Goal: Task Accomplishment & Management: Manage account settings

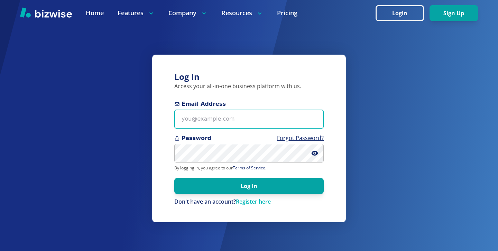
click at [211, 117] on input "Email Address" at bounding box center [248, 119] width 149 height 19
paste input "fireandelectric8@gmail.com"
type input "fireandelectric8@gmail.com"
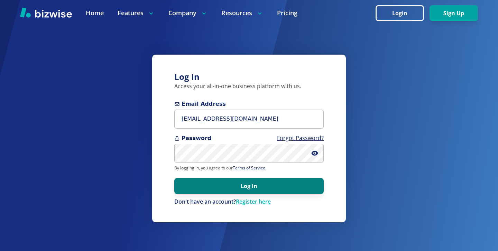
click at [251, 181] on button "Log In" at bounding box center [248, 186] width 149 height 16
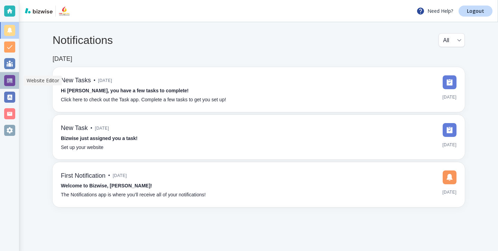
click at [16, 79] on div at bounding box center [9, 80] width 19 height 17
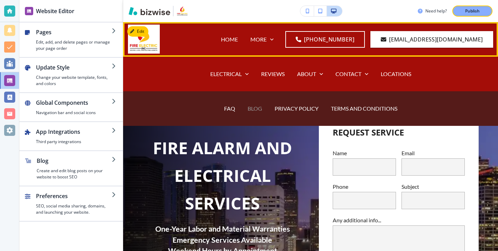
click at [254, 108] on p "BLOG" at bounding box center [255, 109] width 15 height 8
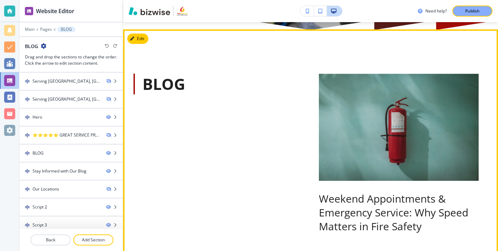
scroll to position [334, 0]
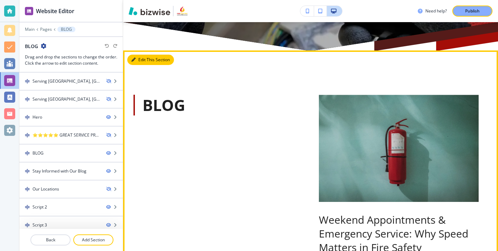
click at [142, 59] on button "Edit This Section" at bounding box center [150, 60] width 47 height 10
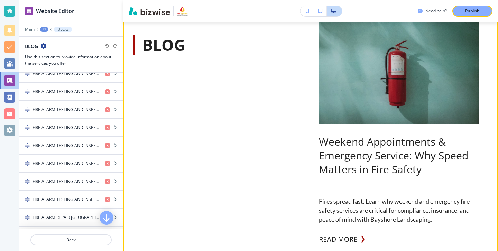
scroll to position [434, 0]
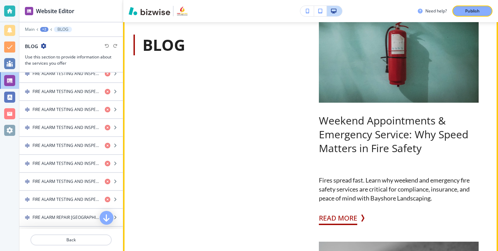
click at [331, 222] on button "READ MORE" at bounding box center [338, 218] width 38 height 14
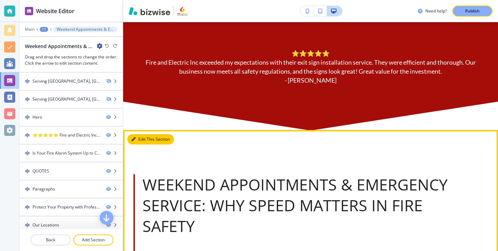
scroll to position [369, 0]
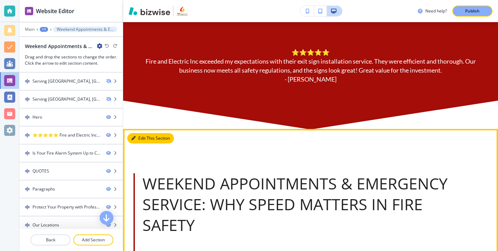
click at [144, 138] on button "Edit This Section" at bounding box center [150, 138] width 47 height 10
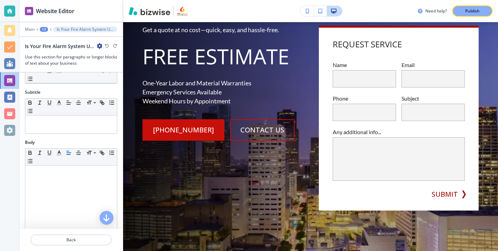
scroll to position [0, 0]
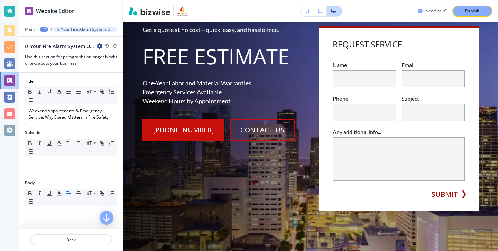
click at [98, 47] on icon "button" at bounding box center [100, 46] width 6 height 6
click at [120, 73] on button "Duplicate Section" at bounding box center [119, 70] width 44 height 12
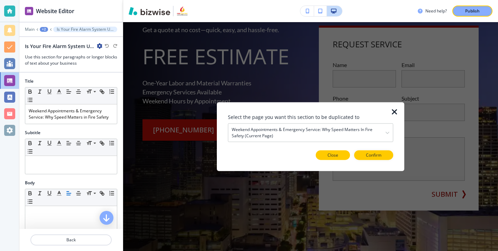
click at [337, 155] on p "Close" at bounding box center [333, 155] width 11 height 6
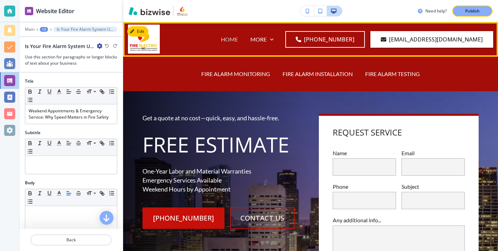
click at [221, 37] on p "HOME" at bounding box center [229, 39] width 17 height 8
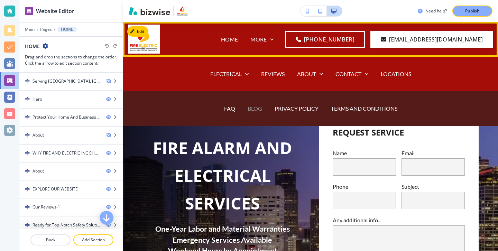
click at [254, 109] on p "BLOG" at bounding box center [255, 109] width 15 height 8
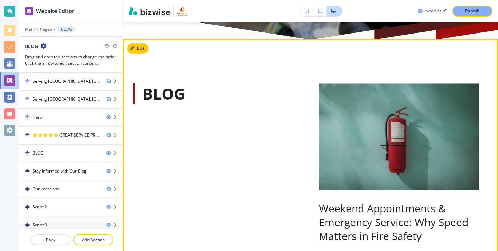
scroll to position [361, 0]
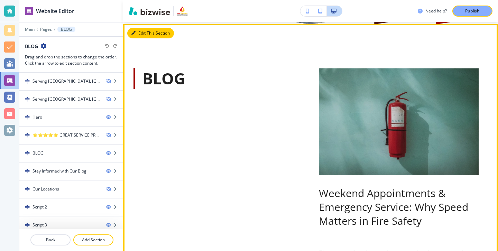
click at [139, 29] on button "Edit This Section" at bounding box center [150, 33] width 47 height 10
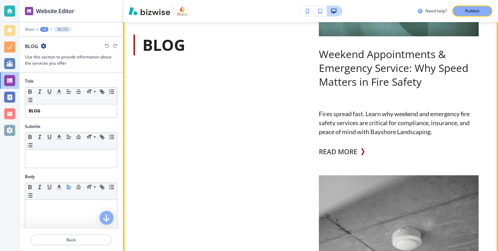
scroll to position [510, 0]
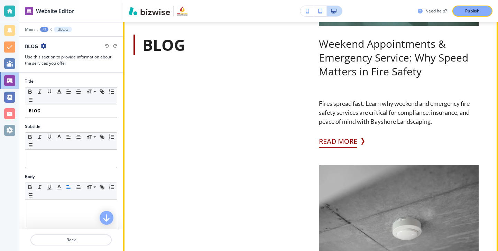
click at [345, 141] on button "READ MORE" at bounding box center [338, 142] width 38 height 14
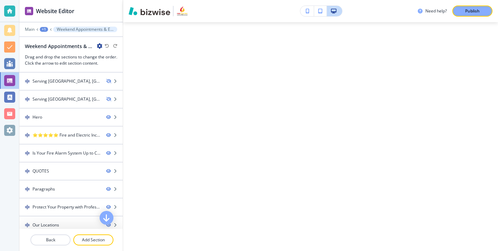
scroll to position [0, 0]
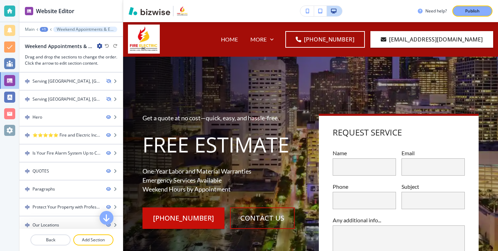
click at [98, 46] on icon "button" at bounding box center [100, 46] width 6 height 6
click at [113, 60] on p "Edit Page Settings" at bounding box center [118, 58] width 35 height 6
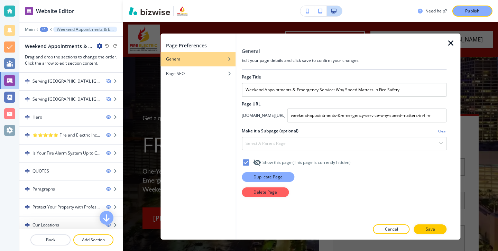
click at [267, 174] on button "Duplicate Page" at bounding box center [268, 177] width 53 height 10
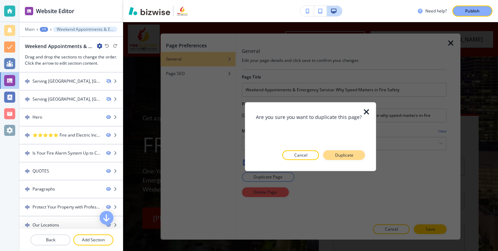
click at [358, 156] on button "Duplicate" at bounding box center [345, 155] width 42 height 10
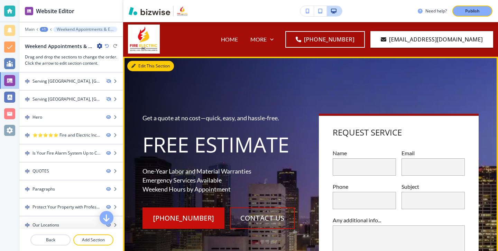
click at [143, 69] on button "Edit This Section" at bounding box center [150, 66] width 47 height 10
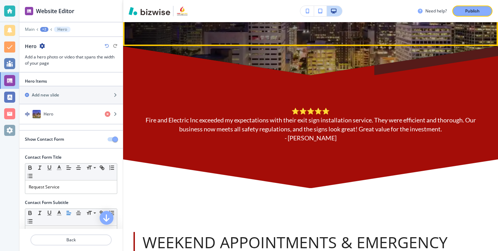
scroll to position [321, 0]
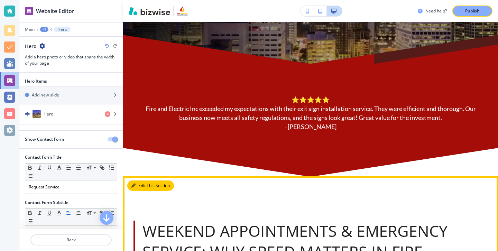
click at [144, 184] on button "Edit This Section" at bounding box center [150, 186] width 47 height 10
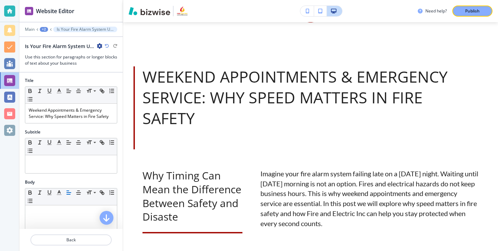
scroll to position [0, 0]
click at [73, 110] on p "Weekend Appointments & Emergency Service: Why Speed Matters in Fire Safety" at bounding box center [71, 114] width 85 height 12
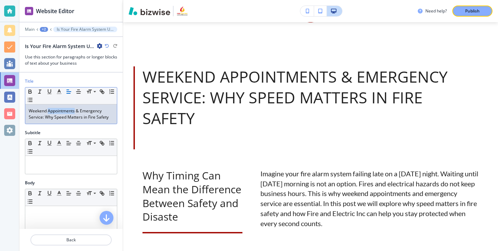
click at [73, 111] on p "Weekend Appointments & Emergency Service: Why Speed Matters in Fire Safety" at bounding box center [71, 114] width 85 height 12
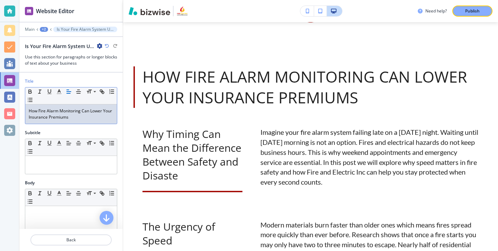
click at [98, 45] on icon "button" at bounding box center [100, 46] width 6 height 6
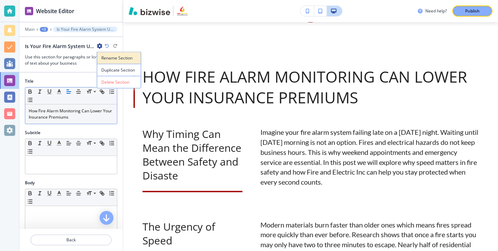
click at [114, 62] on button "Rename Section" at bounding box center [119, 58] width 44 height 12
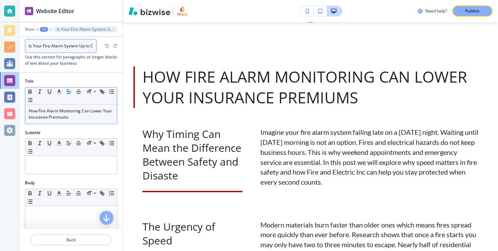
click at [83, 50] on input "Is Your Fire Alarm System Up to Code? Heres How to Check" at bounding box center [61, 46] width 72 height 14
click at [83, 49] on input "Is Your Fire Alarm System Up to Code? Heres How to Check" at bounding box center [61, 46] width 72 height 14
paste input "How Fire Alarm Monitoring Can Lower Your Insurance Premiums"
type input "How Fire Alarm Monitoring Can Lower Your Insurance Premiums"
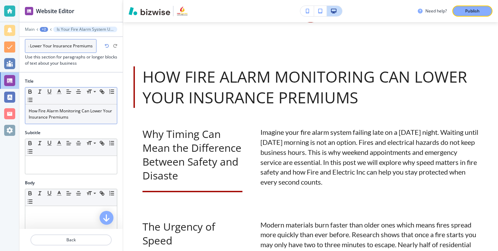
scroll to position [0, 52]
click at [91, 82] on div "Title" at bounding box center [71, 81] width 92 height 6
click at [98, 49] on div "How Fire Alarm Monitoring Can Lower Your Insurance Premiums" at bounding box center [64, 46] width 78 height 7
click at [100, 48] on icon "button" at bounding box center [100, 46] width 6 height 6
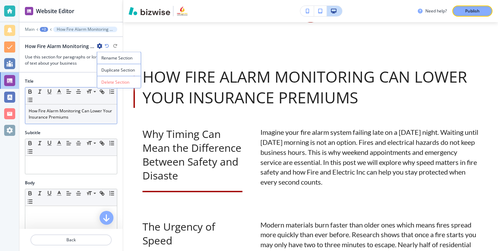
click at [81, 77] on div at bounding box center [70, 76] width 103 height 6
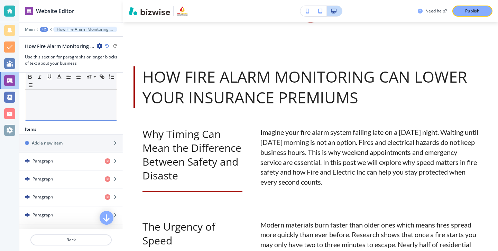
scroll to position [194, 0]
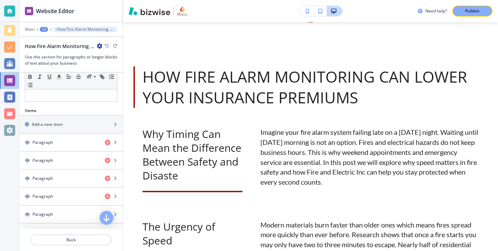
click at [99, 46] on icon "button" at bounding box center [100, 46] width 6 height 6
click at [121, 62] on button "Rename Section" at bounding box center [119, 58] width 44 height 12
click at [98, 60] on h3 "Use this section for paragraphs or longer blocks of text about your business" at bounding box center [71, 60] width 92 height 12
click at [99, 43] on icon "button" at bounding box center [100, 46] width 6 height 6
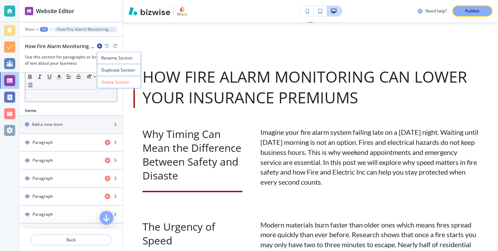
click at [86, 99] on div at bounding box center [71, 57] width 92 height 90
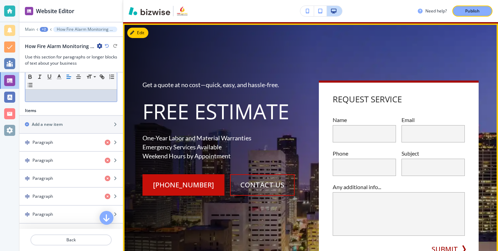
scroll to position [0, 0]
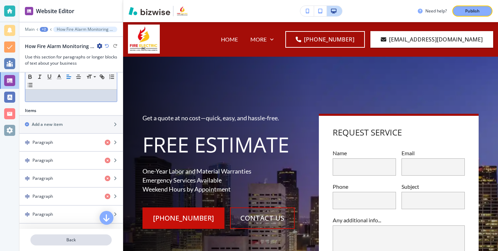
click at [75, 239] on p "Back" at bounding box center [71, 240] width 80 height 6
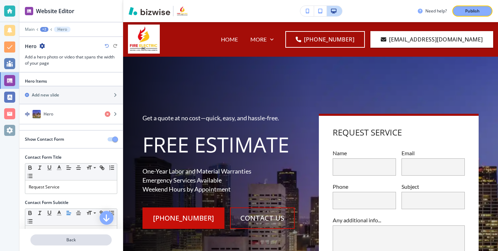
click at [90, 240] on p "Back" at bounding box center [71, 240] width 80 height 6
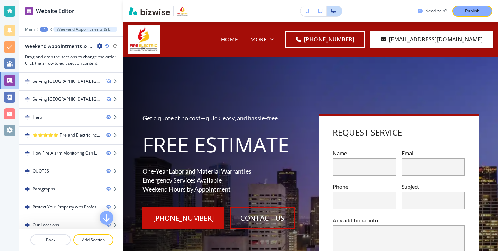
scroll to position [24, 0]
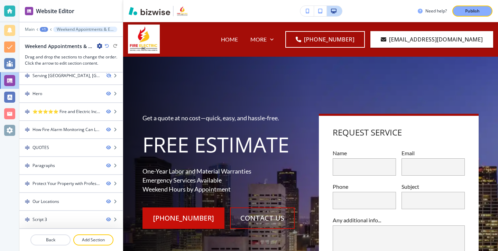
click at [100, 45] on icon "button" at bounding box center [100, 46] width 6 height 6
click at [104, 58] on p "Edit Page Settings" at bounding box center [118, 58] width 35 height 6
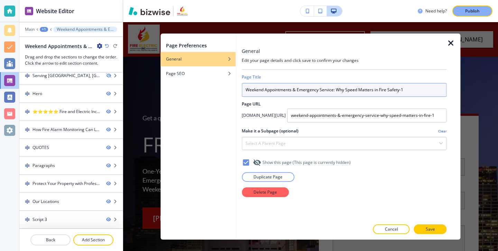
click at [292, 92] on input "Weekend Appointments & Emergency Service: Why Speed Matters in Fire Safety-1" at bounding box center [344, 90] width 205 height 14
paste input "How Fire Alarm Monitoring Can Lower Your Insurance Premiums"
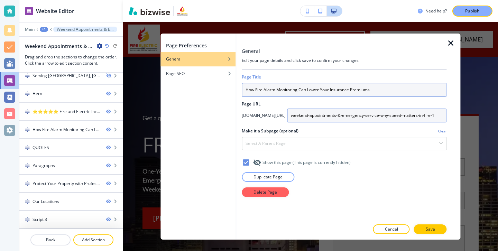
type input "How Fire Alarm Monitoring Can Lower Your Insurance Premiums"
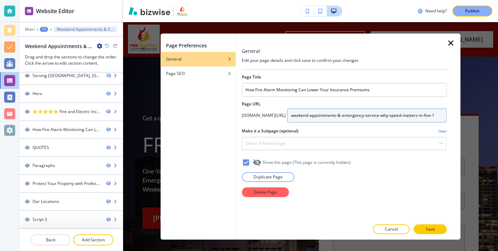
drag, startPoint x: 433, startPoint y: 113, endPoint x: 228, endPoint y: 118, distance: 204.6
click at [228, 118] on div "Page Preferences General Page SEO General Edit your page details and click save…" at bounding box center [311, 137] width 300 height 206
type input "how-fire--alarm-monitoring-can-[PERSON_NAME]-your-insurance-prmiums"
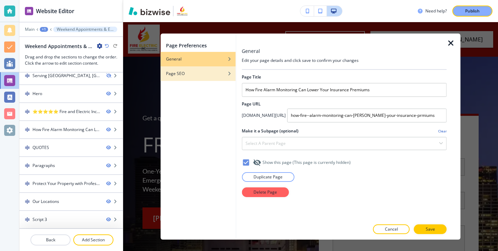
click at [228, 71] on div "Page SEO" at bounding box center [198, 74] width 75 height 6
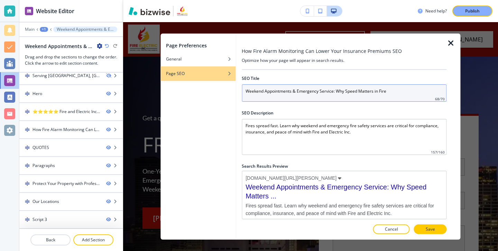
click at [325, 101] on input "Weekend Appointments & Emergency Service: Why Speed Matters in Fire" at bounding box center [344, 92] width 205 height 17
click at [325, 93] on input "Weekend Appointments & Emergency Service: Why Speed Matters in Fire" at bounding box center [344, 92] width 205 height 17
paste input "How Fire Alarm Monitoring Can Lower Your Insurance Premiums"
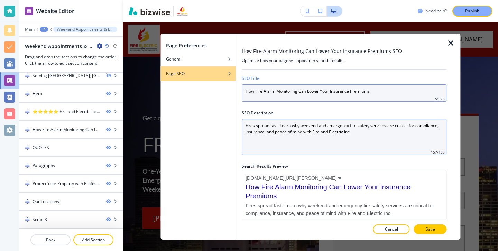
type input "How Fire Alarm Monitoring Can Lower Your Insurance Premiums"
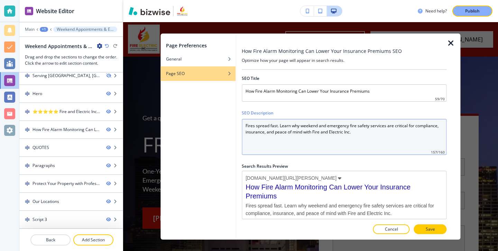
drag, startPoint x: 367, startPoint y: 138, endPoint x: 200, endPoint y: 136, distance: 166.5
click at [199, 137] on div "Page Preferences General Page SEO How Fire Alarm Monitoring Can Lower Your Insu…" at bounding box center [311, 137] width 300 height 206
drag, startPoint x: 410, startPoint y: 135, endPoint x: 250, endPoint y: 105, distance: 163.0
click at [250, 105] on div "SEO Title How Fire Alarm Monitoring Can Lower Your Insurance Premiums 59 / 70 S…" at bounding box center [344, 145] width 205 height 151
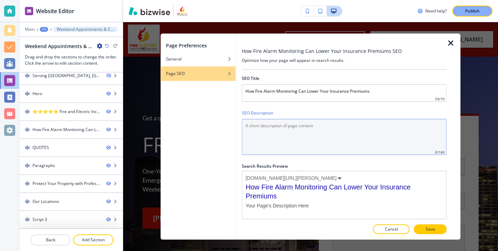
paste Description "Learn how fire alarm monitoring protects your property, lowers risk, and helps …"
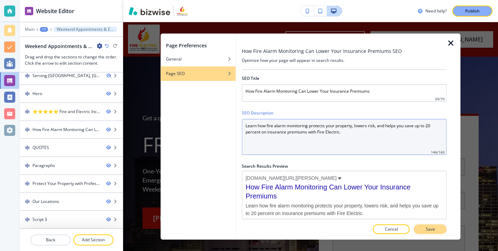
type Description "Learn how fire alarm monitoring protects your property, lowers risk, and helps …"
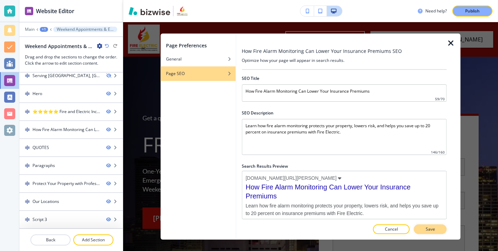
click at [437, 229] on button "Save" at bounding box center [430, 230] width 33 height 10
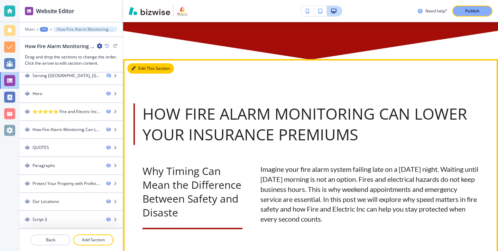
click at [144, 67] on button "Edit This Section" at bounding box center [150, 68] width 47 height 10
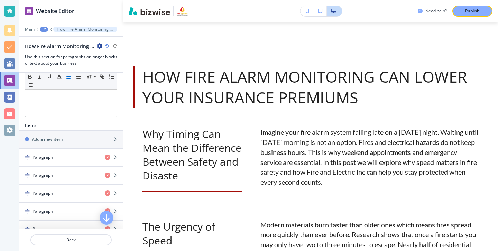
scroll to position [187, 0]
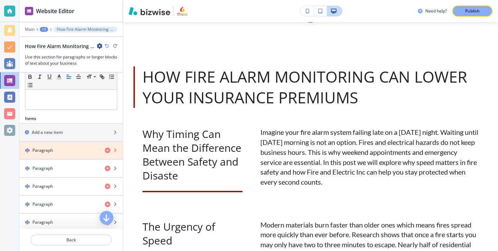
click at [108, 151] on icon "button" at bounding box center [108, 151] width 6 height 6
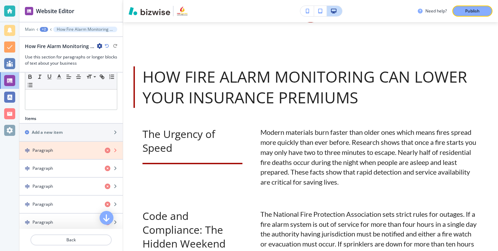
click at [108, 151] on icon "button" at bounding box center [108, 151] width 6 height 6
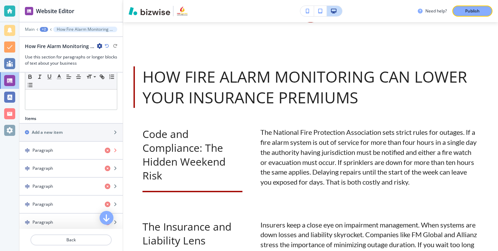
click at [108, 151] on icon "button" at bounding box center [108, 151] width 6 height 6
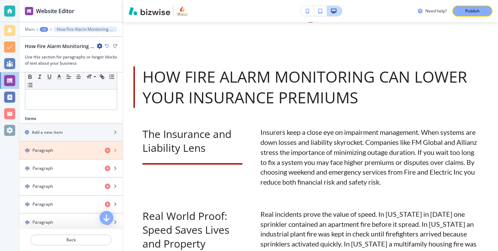
click at [108, 151] on icon "button" at bounding box center [108, 151] width 6 height 6
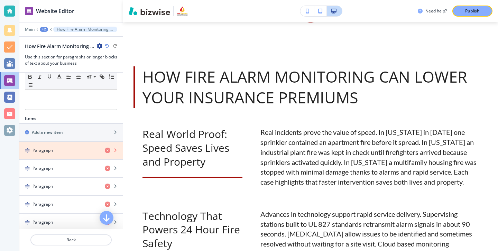
click at [108, 151] on icon "button" at bounding box center [108, 151] width 6 height 6
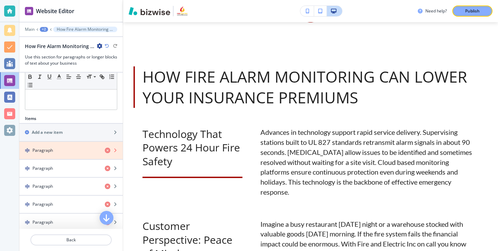
click at [108, 151] on icon "button" at bounding box center [108, 151] width 6 height 6
click at [108, 166] on icon "button" at bounding box center [108, 169] width 6 height 6
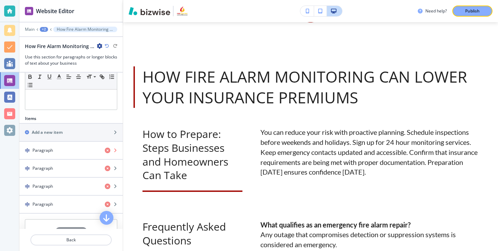
click at [108, 151] on icon "button" at bounding box center [108, 151] width 6 height 6
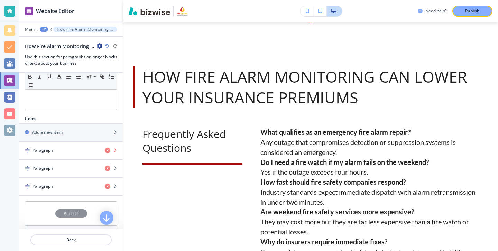
click at [108, 151] on icon "button" at bounding box center [108, 151] width 6 height 6
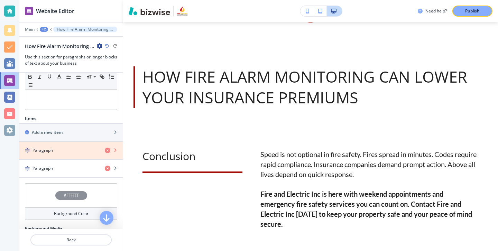
click at [108, 151] on icon "button" at bounding box center [108, 151] width 6 height 6
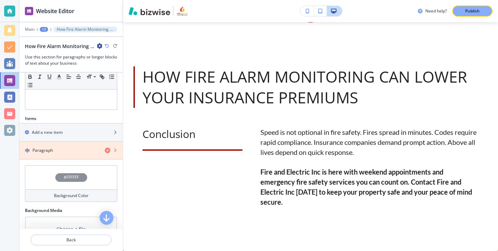
click at [108, 151] on icon "button" at bounding box center [108, 151] width 6 height 6
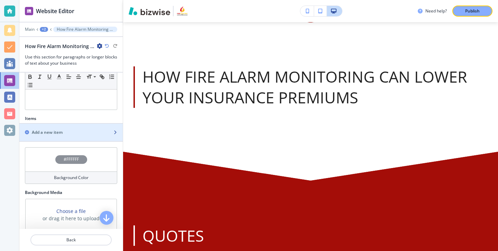
click at [113, 136] on div "button" at bounding box center [70, 139] width 103 height 6
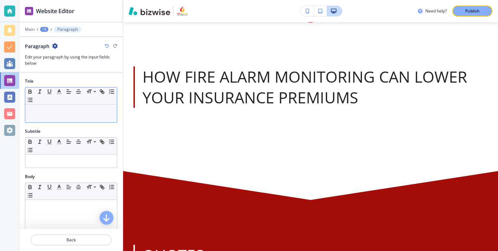
click at [88, 106] on div at bounding box center [71, 114] width 92 height 18
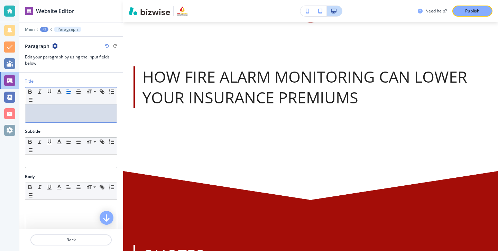
paste div
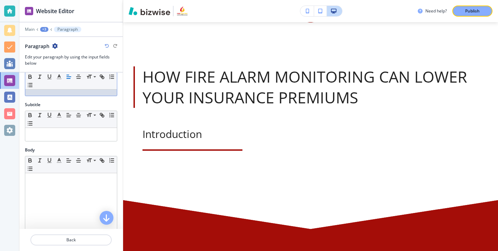
scroll to position [0, 0]
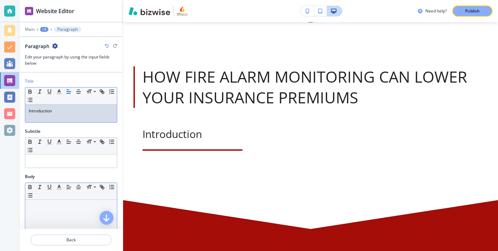
click at [55, 206] on p at bounding box center [71, 206] width 85 height 6
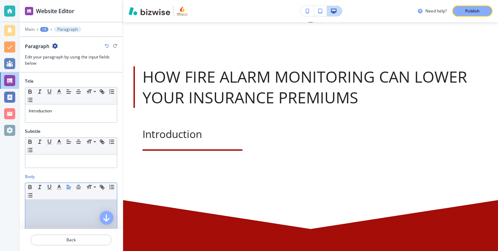
click at [70, 207] on p at bounding box center [71, 206] width 85 height 6
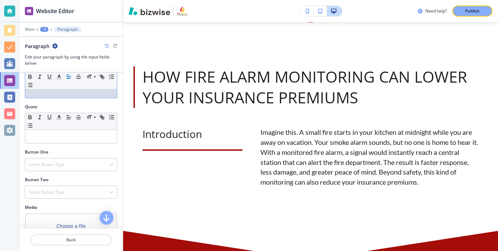
scroll to position [227, 0]
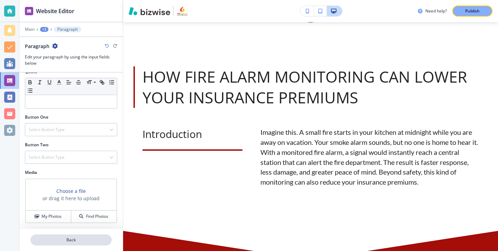
click at [72, 236] on button "Back" at bounding box center [70, 240] width 81 height 11
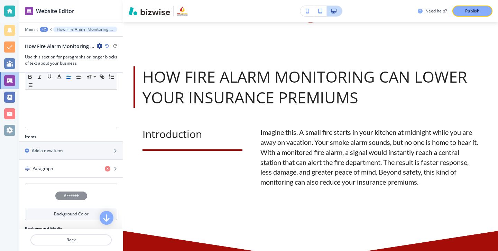
scroll to position [192, 0]
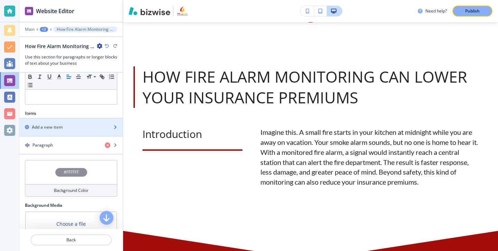
click at [73, 129] on div "Add a new item" at bounding box center [63, 127] width 88 height 6
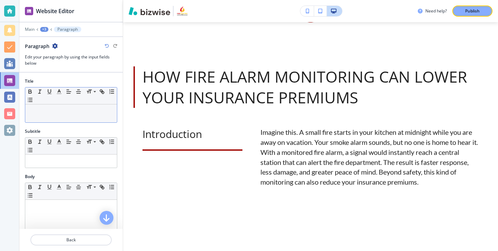
click at [95, 112] on p at bounding box center [71, 111] width 85 height 6
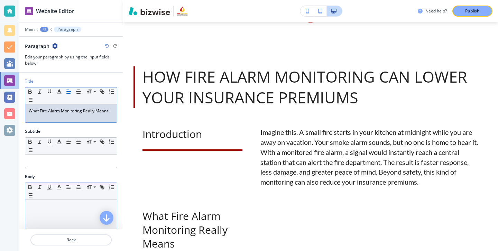
click at [82, 213] on div at bounding box center [71, 245] width 92 height 90
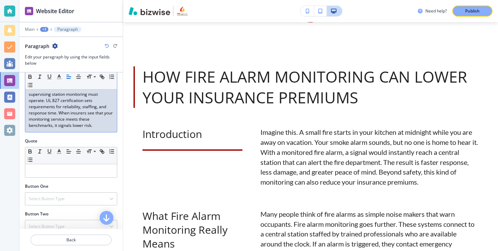
scroll to position [244, 0]
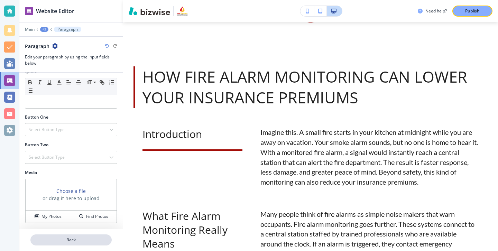
click at [81, 237] on p "Back" at bounding box center [71, 240] width 80 height 6
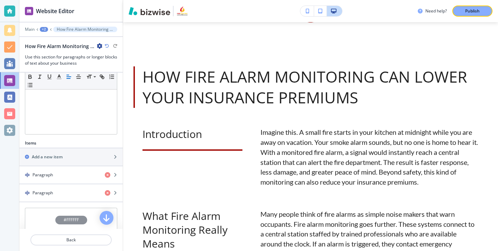
scroll to position [175, 0]
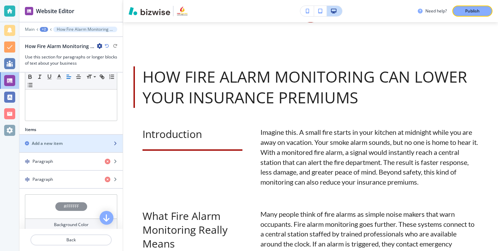
click at [79, 151] on div "button" at bounding box center [70, 150] width 103 height 6
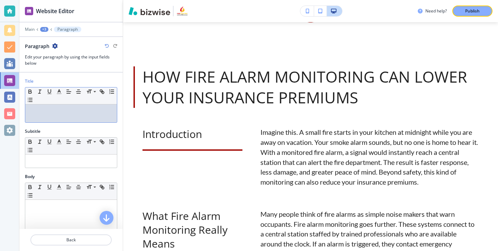
click at [83, 111] on p at bounding box center [71, 111] width 85 height 6
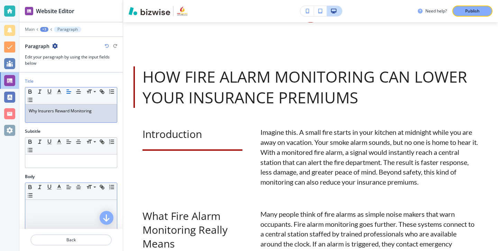
click at [51, 218] on div at bounding box center [71, 245] width 92 height 90
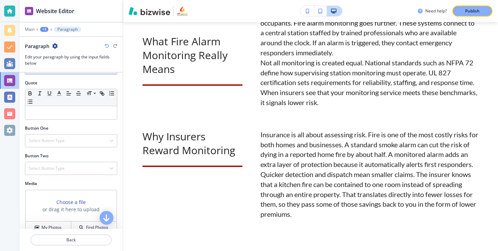
scroll to position [237, 0]
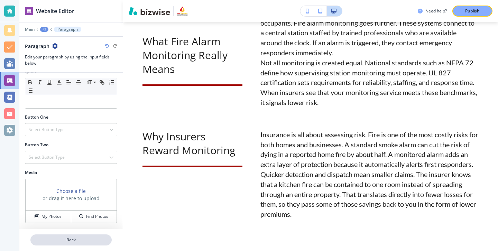
click at [82, 235] on button "Back" at bounding box center [70, 240] width 81 height 11
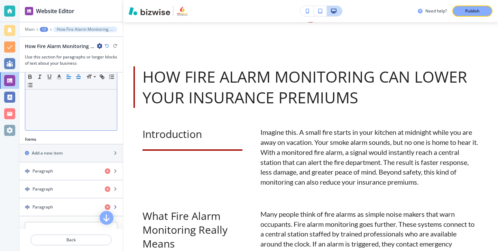
scroll to position [171, 0]
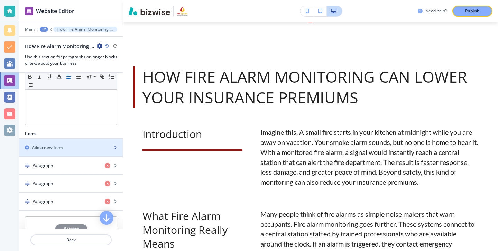
click at [83, 152] on div "button" at bounding box center [70, 154] width 103 height 6
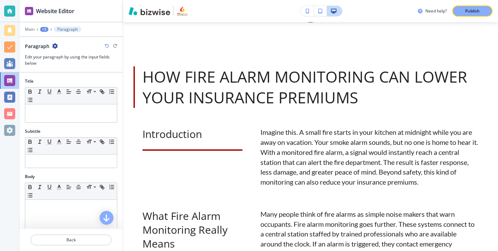
click at [108, 132] on div "Subtitle" at bounding box center [71, 131] width 92 height 6
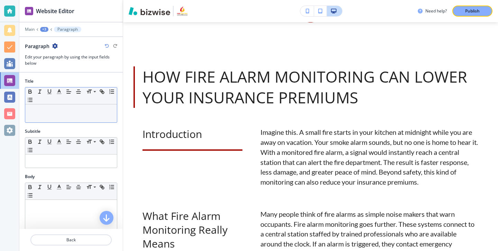
click at [108, 121] on div at bounding box center [71, 114] width 92 height 18
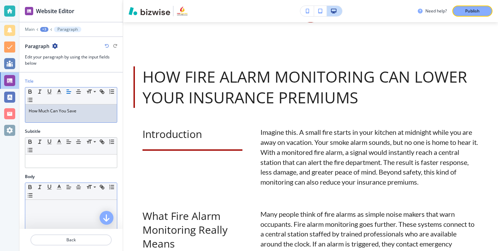
click at [75, 221] on div at bounding box center [71, 245] width 92 height 90
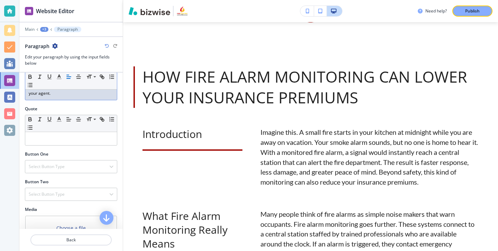
scroll to position [250, 0]
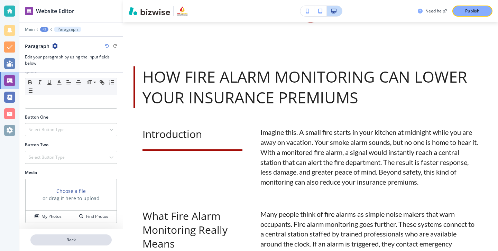
click at [89, 237] on button "Back" at bounding box center [70, 240] width 81 height 11
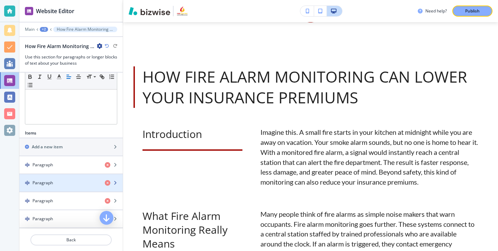
scroll to position [177, 0]
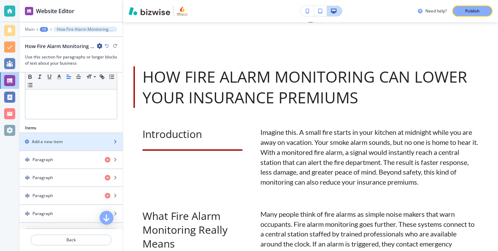
click at [84, 148] on div "button" at bounding box center [70, 148] width 103 height 6
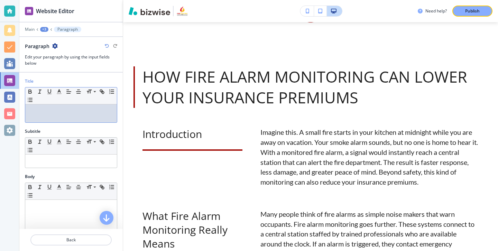
click at [74, 124] on div "Title Small Normal Large Huge" at bounding box center [70, 103] width 103 height 50
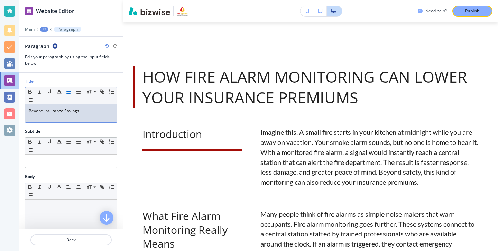
click at [40, 221] on div at bounding box center [71, 245] width 92 height 90
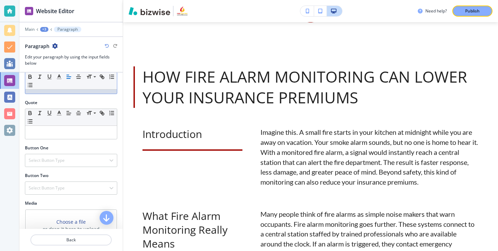
scroll to position [213, 0]
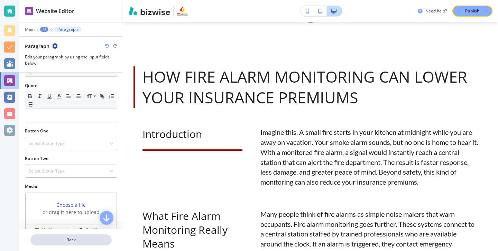
click at [78, 240] on p "Back" at bounding box center [71, 240] width 80 height 6
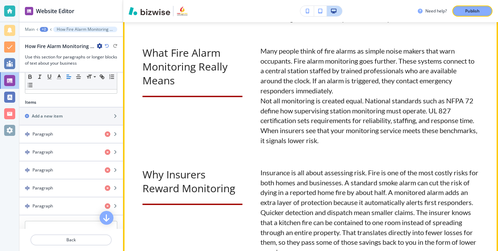
scroll to position [637, 0]
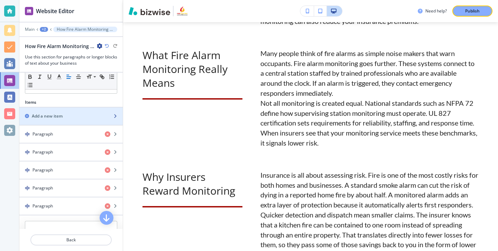
click at [113, 121] on div "button" at bounding box center [70, 122] width 103 height 6
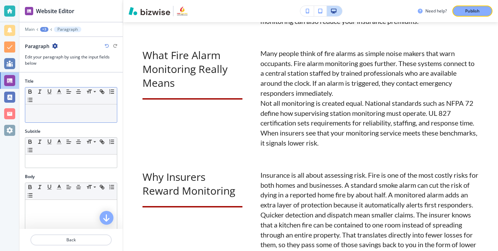
click at [95, 116] on div at bounding box center [71, 114] width 92 height 18
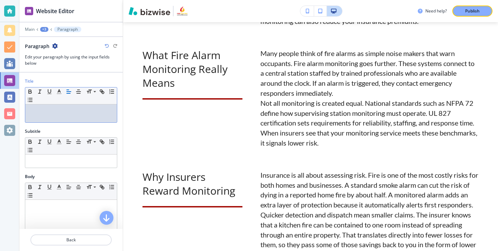
scroll to position [0, 0]
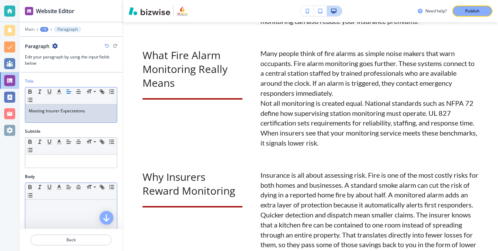
click at [74, 208] on p at bounding box center [71, 206] width 85 height 6
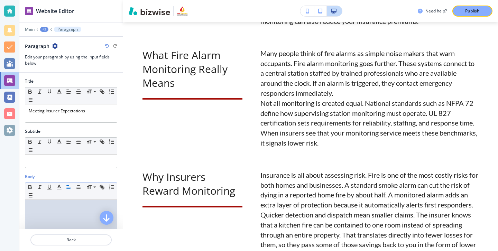
click at [67, 212] on div at bounding box center [71, 245] width 92 height 90
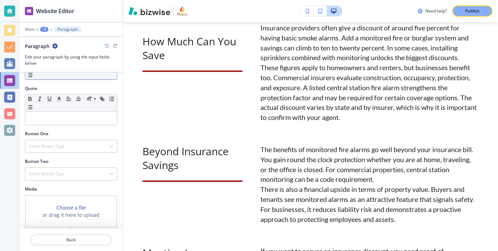
scroll to position [231, 0]
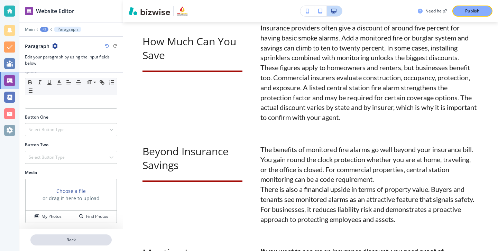
click at [79, 235] on button "Back" at bounding box center [70, 240] width 81 height 11
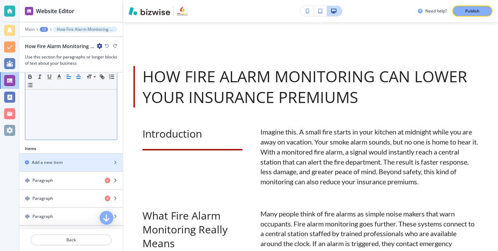
scroll to position [476, 0]
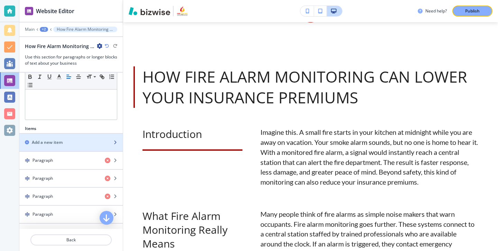
click at [81, 146] on div "button" at bounding box center [70, 149] width 103 height 6
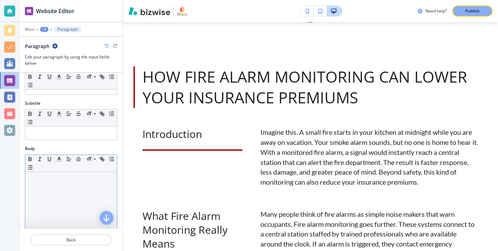
scroll to position [0, 0]
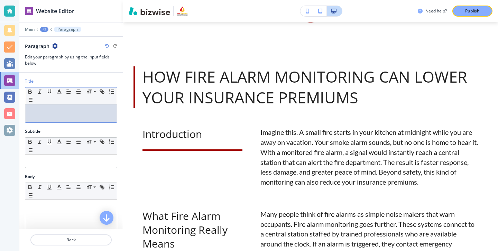
click at [74, 111] on p at bounding box center [71, 111] width 85 height 6
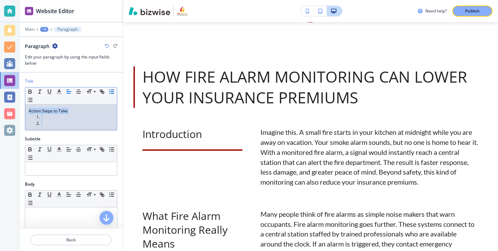
drag, startPoint x: 79, startPoint y: 126, endPoint x: 29, endPoint y: 105, distance: 54.3
click at [29, 105] on div "Action Steps to Take" at bounding box center [71, 118] width 92 height 26
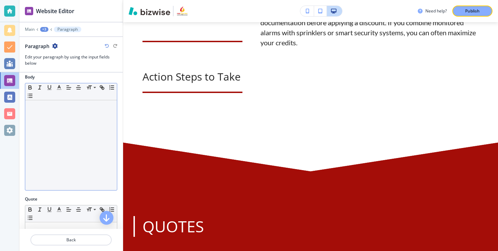
scroll to position [95, 0]
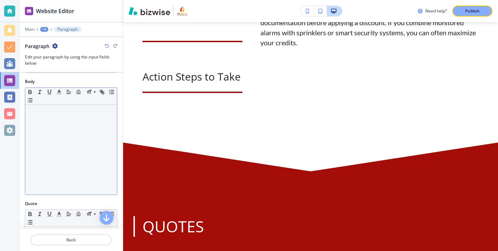
click at [63, 128] on div at bounding box center [71, 150] width 92 height 90
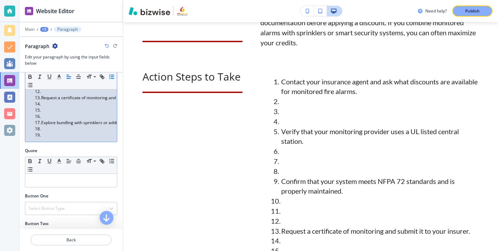
scroll to position [170, 0]
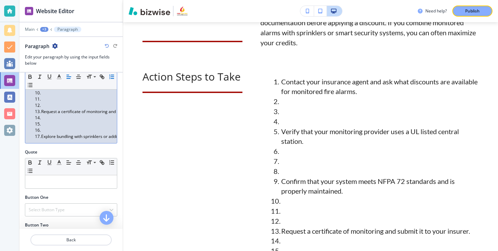
click at [58, 128] on li at bounding box center [74, 130] width 79 height 6
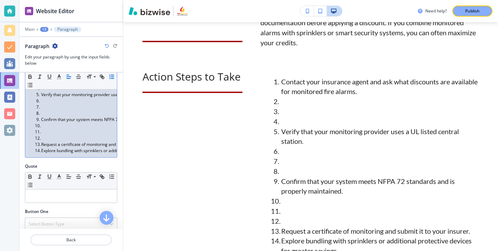
scroll to position [131, 0]
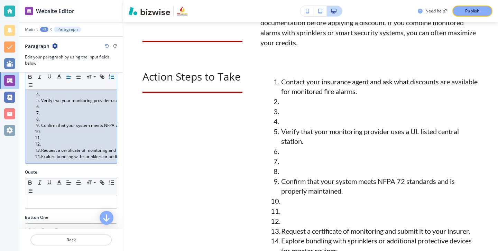
click at [55, 149] on li "Request a certificate of monitoring and submit it to your insurer." at bounding box center [74, 150] width 79 height 6
click at [55, 142] on li at bounding box center [74, 144] width 79 height 6
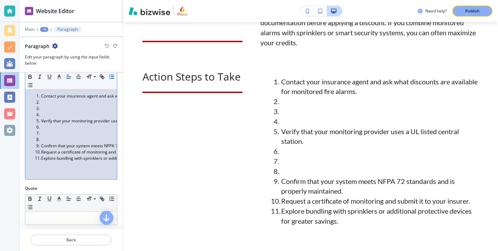
scroll to position [106, 0]
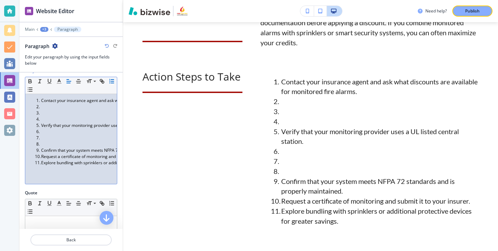
click at [41, 142] on li at bounding box center [74, 144] width 79 height 6
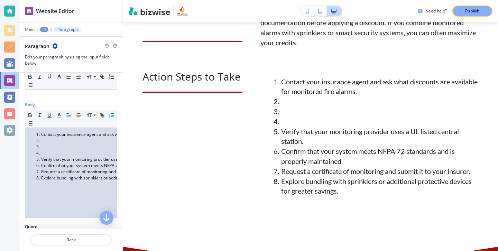
scroll to position [60, 0]
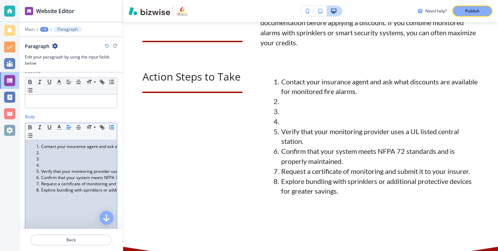
click at [47, 165] on li at bounding box center [74, 165] width 79 height 6
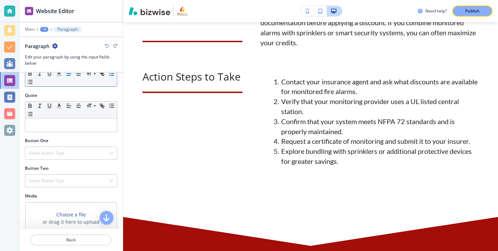
scroll to position [227, 0]
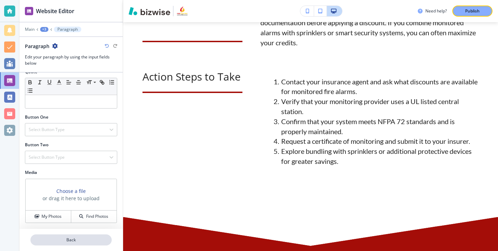
click at [63, 238] on p "Back" at bounding box center [71, 240] width 80 height 6
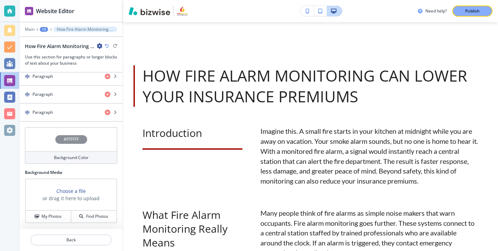
scroll to position [0, 0]
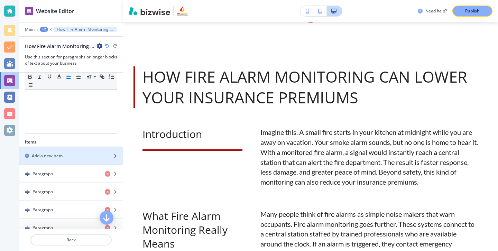
click at [72, 156] on div "Add a new item" at bounding box center [63, 156] width 88 height 6
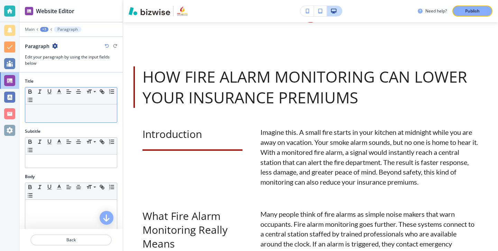
click at [91, 120] on div at bounding box center [71, 114] width 92 height 18
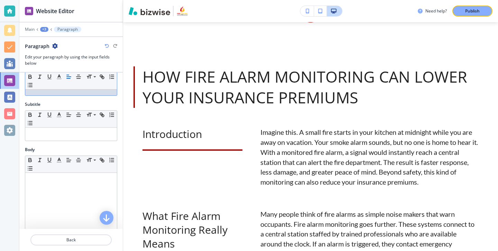
scroll to position [51, 0]
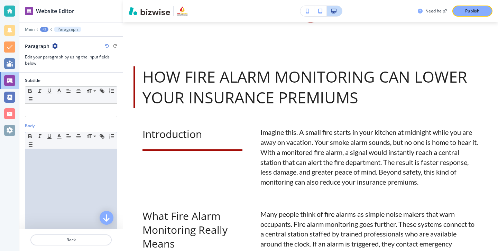
click at [103, 172] on div at bounding box center [71, 194] width 92 height 90
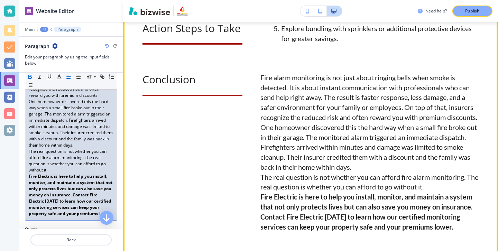
scroll to position [1312, 0]
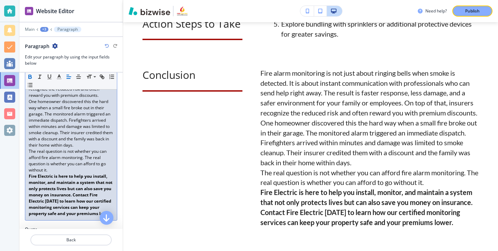
click at [100, 169] on p "The real question is not whether you can afford fire alarm monitoring. The real…" at bounding box center [71, 160] width 85 height 25
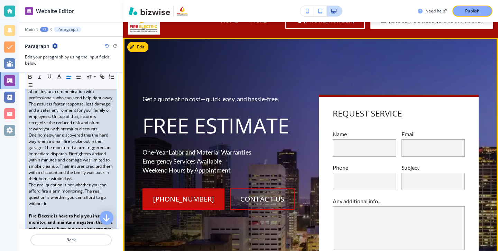
scroll to position [0, 0]
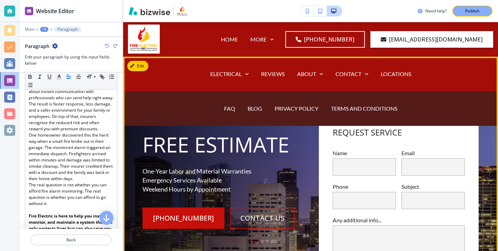
click at [284, 136] on h1 "Free Estimate" at bounding box center [223, 145] width 160 height 28
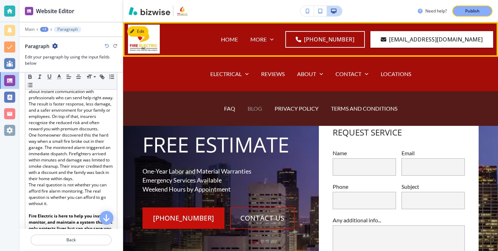
click at [261, 111] on p "BLOG" at bounding box center [255, 109] width 15 height 8
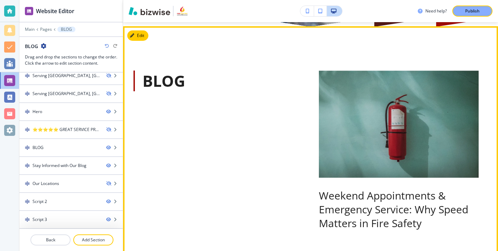
scroll to position [297, 0]
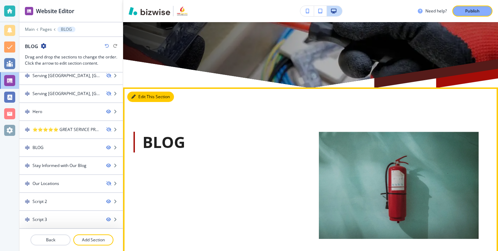
click at [144, 101] on button "Edit This Section" at bounding box center [150, 97] width 47 height 10
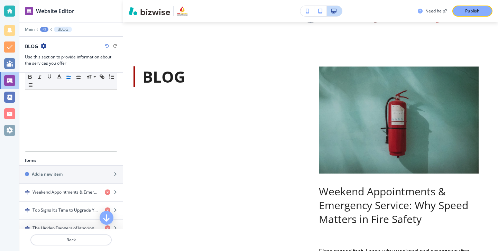
scroll to position [205, 0]
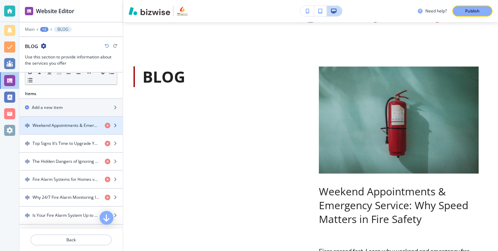
click at [76, 131] on div "button" at bounding box center [70, 132] width 103 height 6
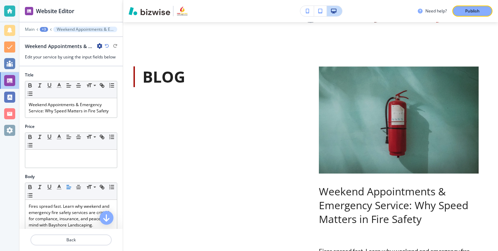
click at [98, 46] on icon "button" at bounding box center [100, 46] width 6 height 6
click at [123, 70] on p "Duplicate Weekend Appointments & Emergency Service: Why Speed Matters in Fire S…" at bounding box center [118, 70] width 35 height 6
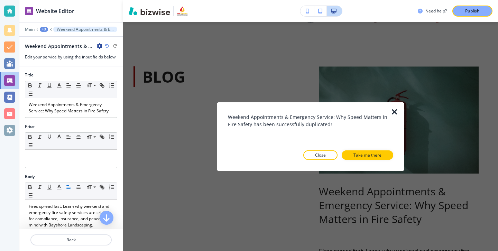
drag, startPoint x: 360, startPoint y: 154, endPoint x: 388, endPoint y: 107, distance: 54.1
click at [388, 108] on div "Weekend Appointments & Emergency Service: Why Speed Matters in Fire Safety has …" at bounding box center [310, 136] width 165 height 69
click at [394, 109] on icon "button" at bounding box center [395, 112] width 8 height 8
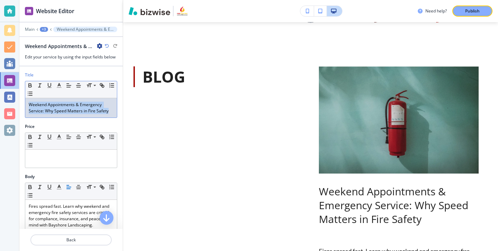
drag, startPoint x: 111, startPoint y: 112, endPoint x: 7, endPoint y: 94, distance: 106.5
click at [7, 94] on div "Website Editor Main +3 Weekend Appointments & Emergency Service: Why Speed Matt…" at bounding box center [249, 125] width 498 height 251
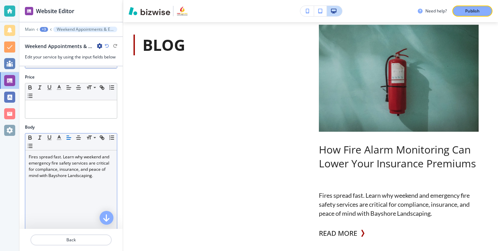
scroll to position [80, 0]
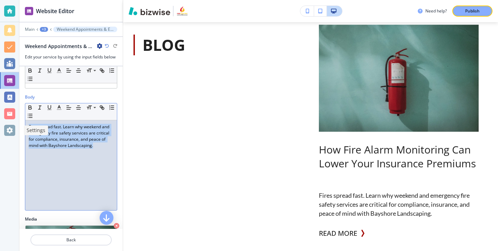
drag, startPoint x: 100, startPoint y: 147, endPoint x: 18, endPoint y: 123, distance: 85.5
click at [18, 123] on div "Website Editor Main +3 Weekend Appointments & Emergency Service: Why Speed Matt…" at bounding box center [249, 125] width 498 height 251
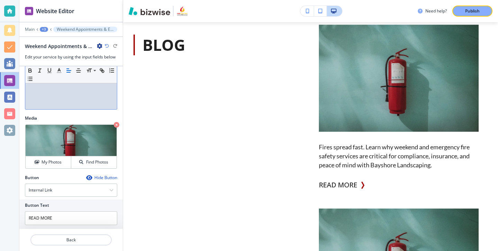
scroll to position [212, 0]
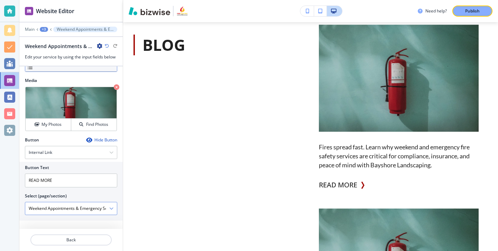
click at [109, 211] on button "button" at bounding box center [111, 208] width 4 height 5
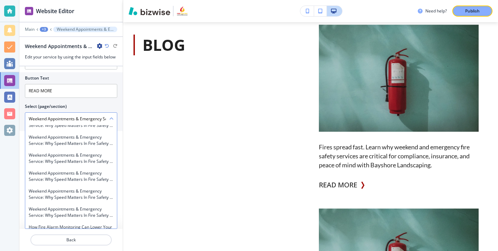
scroll to position [17344, 0]
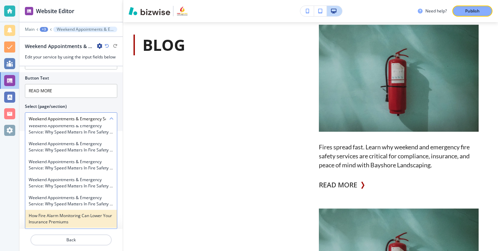
click at [107, 213] on h4 "How Fire Alarm Monitoring Can Lower Your Insurance Premiums" at bounding box center [71, 219] width 85 height 12
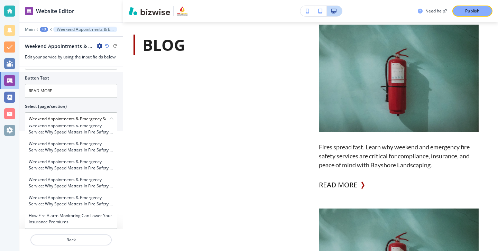
type \(page\/section\) "How Fire Alarm Monitoring Can Lower Your Insurance Premiums"
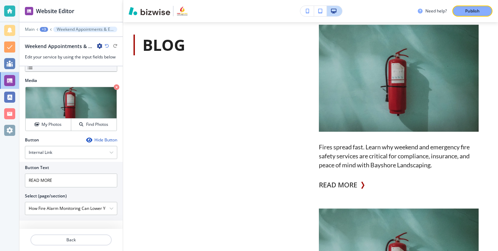
scroll to position [212, 0]
click at [67, 126] on div "My Photos" at bounding box center [48, 124] width 45 height 6
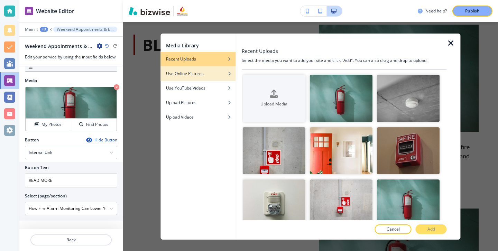
click at [224, 73] on div "Use Online Pictures" at bounding box center [198, 74] width 75 height 6
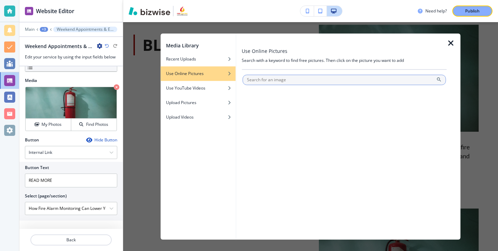
click at [303, 80] on input "text" at bounding box center [344, 80] width 203 height 10
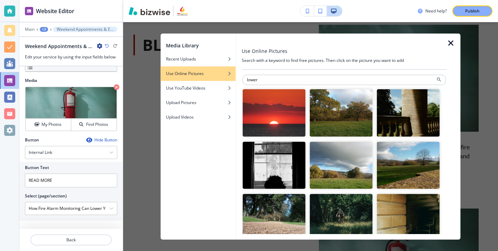
click at [352, 72] on div at bounding box center [344, 72] width 205 height 4
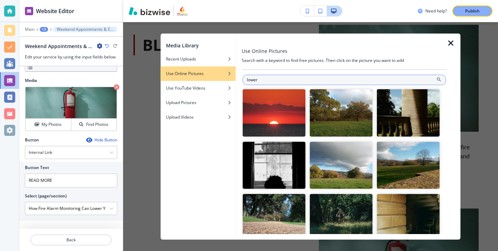
click at [339, 82] on input "lower" at bounding box center [344, 80] width 203 height 10
type input "lower costs"
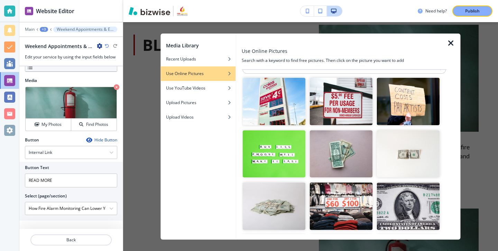
scroll to position [0, 0]
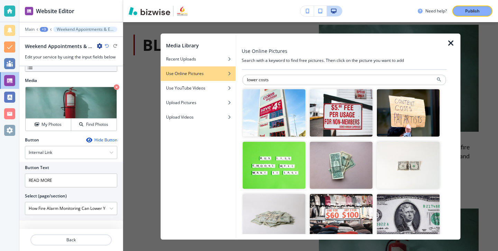
click at [349, 168] on img "button" at bounding box center [341, 165] width 63 height 47
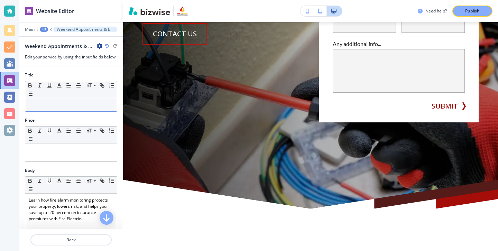
click at [79, 107] on p at bounding box center [71, 105] width 85 height 6
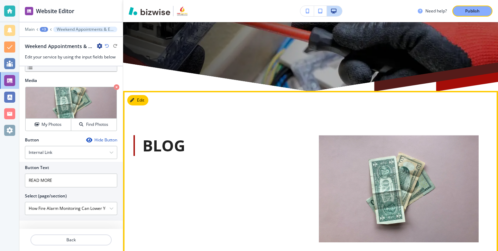
scroll to position [397, 0]
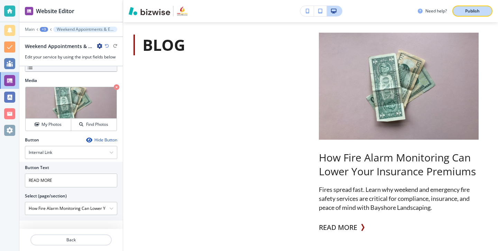
click at [475, 13] on p "Publish" at bounding box center [472, 11] width 15 height 6
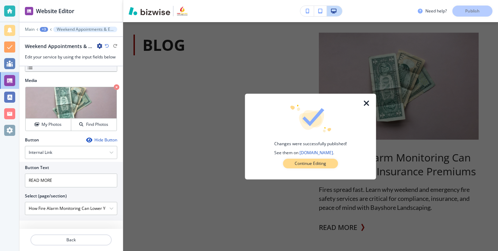
click at [311, 168] on button "Continue Editing" at bounding box center [310, 164] width 55 height 10
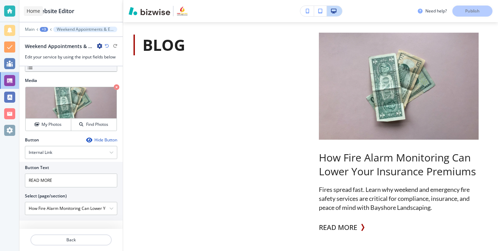
click at [11, 14] on div at bounding box center [9, 11] width 11 height 11
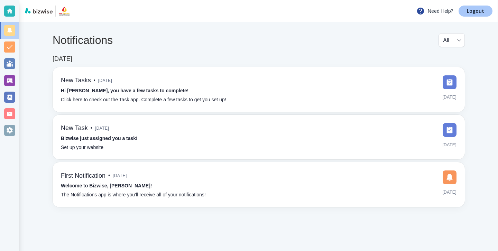
click at [471, 9] on p "Logout" at bounding box center [475, 11] width 17 height 5
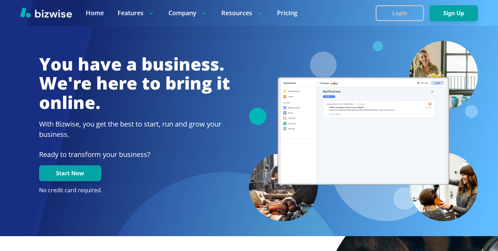
scroll to position [216, 0]
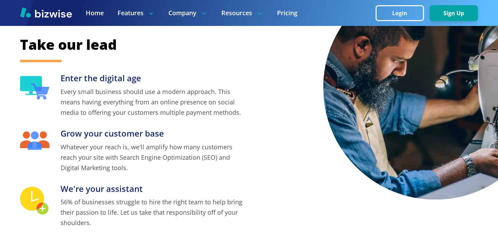
click at [398, 17] on button "Login" at bounding box center [400, 13] width 48 height 16
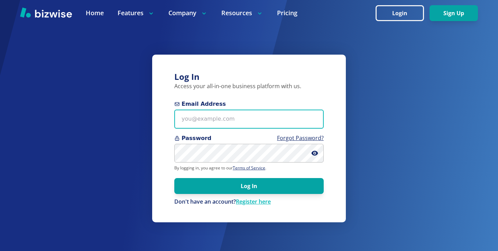
click at [239, 122] on input "Email Address" at bounding box center [248, 119] width 149 height 19
click at [244, 119] on input "Email Address" at bounding box center [248, 119] width 149 height 19
paste input "[EMAIL_ADDRESS][DOMAIN_NAME]"
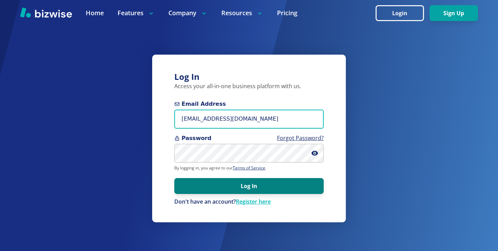
type input "[EMAIL_ADDRESS][DOMAIN_NAME]"
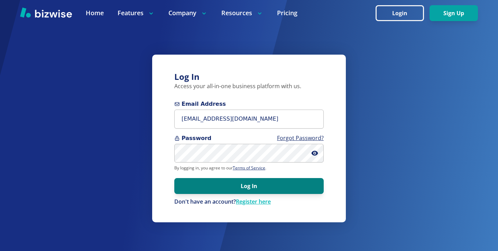
click at [259, 184] on button "Log In" at bounding box center [248, 186] width 149 height 16
